Goal: Information Seeking & Learning: Learn about a topic

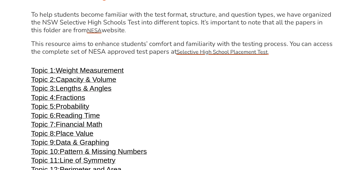
scroll to position [1066, 0]
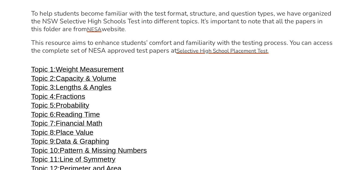
click at [112, 67] on span "Weight Measurement" at bounding box center [90, 69] width 68 height 8
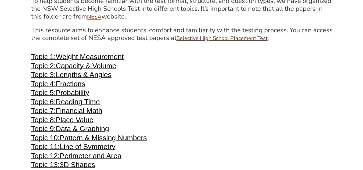
scroll to position [1081, 0]
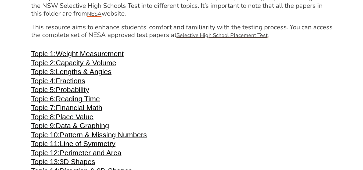
click at [81, 79] on span "Fractions" at bounding box center [71, 81] width 30 height 8
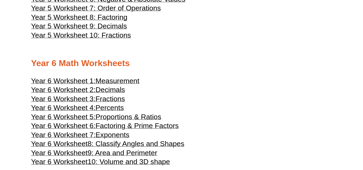
scroll to position [869, 0]
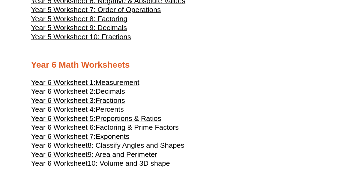
click at [117, 93] on span "Decimals" at bounding box center [111, 91] width 30 height 8
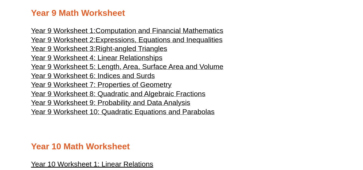
scroll to position [1538, 0]
click at [154, 28] on span "Computation and Financial Mathematics" at bounding box center [160, 30] width 128 height 8
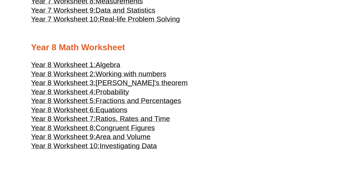
scroll to position [1367, 0]
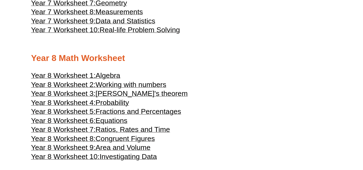
click at [48, 82] on span "Year 8 Worksheet 2:" at bounding box center [63, 85] width 64 height 8
click at [179, 113] on span "Fractions and Percentages" at bounding box center [139, 111] width 86 height 8
click at [168, 129] on span "Ratios, Rates and Time" at bounding box center [133, 129] width 74 height 8
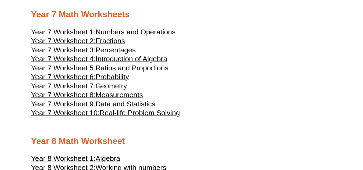
scroll to position [1270, 0]
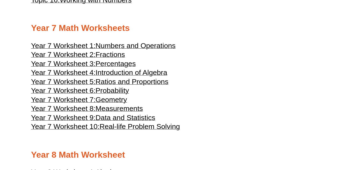
click at [155, 53] on h3 "Year 7 Worksheet 2: Fractions" at bounding box center [181, 55] width 301 height 6
click at [157, 45] on span "Numbers and Operations" at bounding box center [136, 46] width 80 height 8
click at [115, 55] on span "Fractions" at bounding box center [111, 54] width 30 height 8
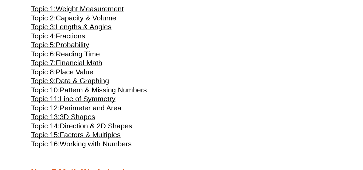
scroll to position [1127, 0]
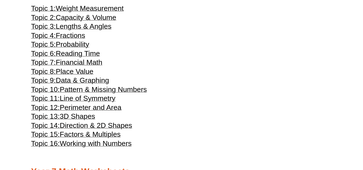
click at [121, 146] on span "Working with Numbers" at bounding box center [96, 143] width 72 height 8
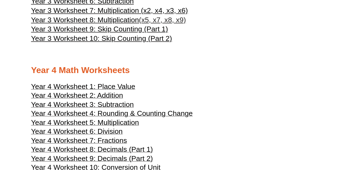
scroll to position [611, 0]
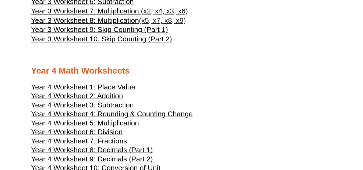
click at [62, 94] on span "Year 4 Worksheet 2: Addition" at bounding box center [77, 96] width 92 height 8
click at [60, 120] on span "Year 4 Worksheet 5: Multiplication" at bounding box center [85, 123] width 108 height 8
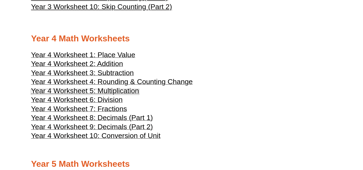
scroll to position [654, 0]
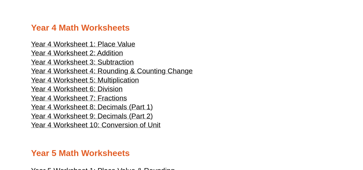
click at [82, 88] on span "Year 4 Worksheet 6: Division" at bounding box center [77, 89] width 92 height 8
